Goal: Task Accomplishment & Management: Complete application form

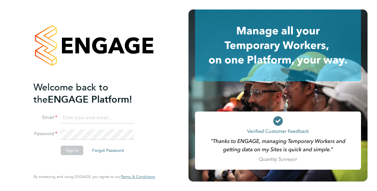
click at [101, 115] on input at bounding box center [97, 118] width 73 height 11
type input "[PERSON_NAME][EMAIL_ADDRESS][PERSON_NAME][DOMAIN_NAME]"
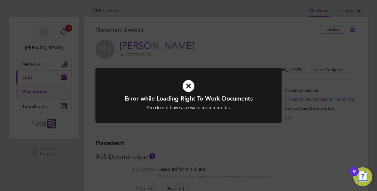
click at [192, 84] on icon at bounding box center [188, 85] width 154 height 23
